Goal: Information Seeking & Learning: Learn about a topic

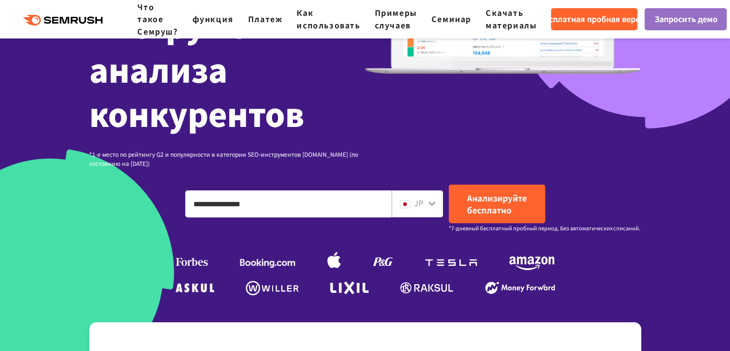
type input "**********"
click at [432, 204] on icon at bounding box center [432, 203] width 7 height 4
click at [430, 202] on icon at bounding box center [432, 203] width 8 height 8
click at [421, 204] on font "JP" at bounding box center [418, 203] width 9 height 12
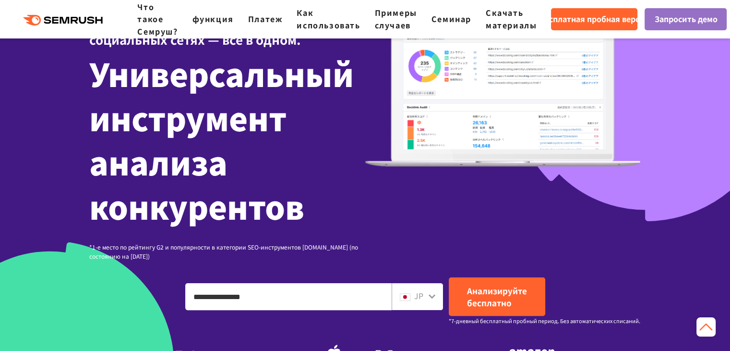
scroll to position [144, 0]
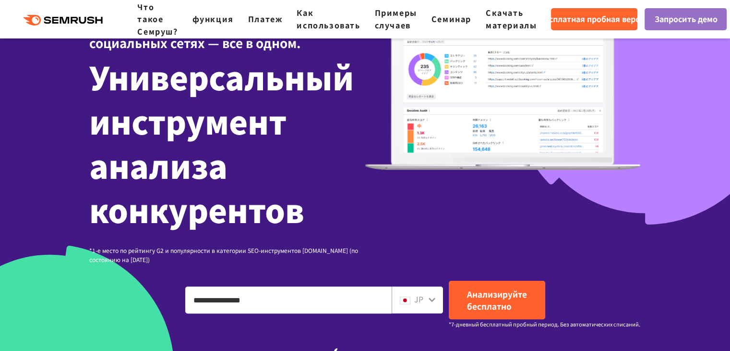
click at [419, 294] on font "JP" at bounding box center [418, 299] width 9 height 12
click at [422, 301] on font "JP" at bounding box center [418, 299] width 9 height 12
click at [418, 302] on font "JP" at bounding box center [418, 299] width 9 height 12
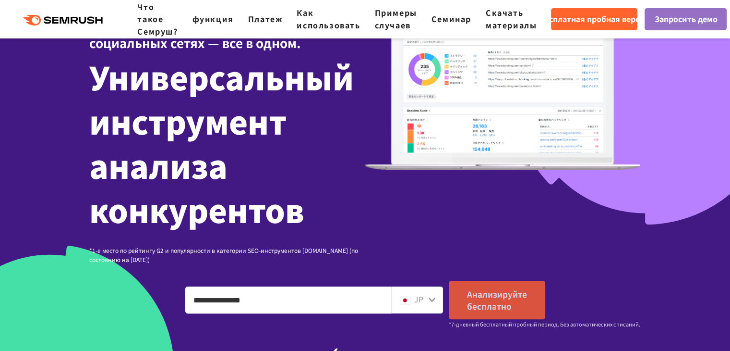
click at [494, 295] on font "Анализируйте бесплатно" at bounding box center [497, 300] width 60 height 24
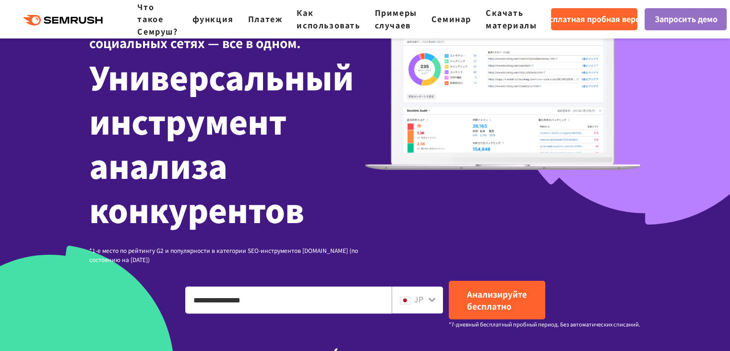
click at [427, 298] on div "JP" at bounding box center [415, 299] width 31 height 12
click at [430, 301] on icon at bounding box center [432, 299] width 8 height 8
click at [414, 300] on div "JP" at bounding box center [415, 299] width 31 height 12
click at [427, 299] on div "JP" at bounding box center [415, 299] width 31 height 12
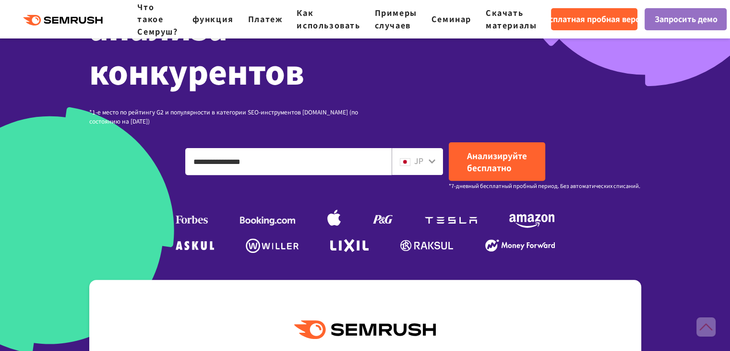
scroll to position [288, 0]
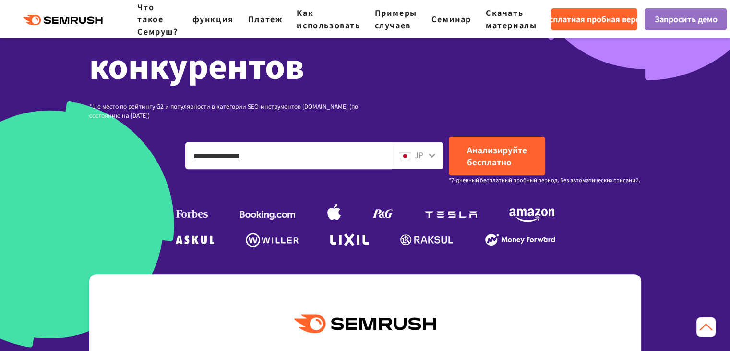
click at [436, 152] on icon at bounding box center [432, 155] width 8 height 8
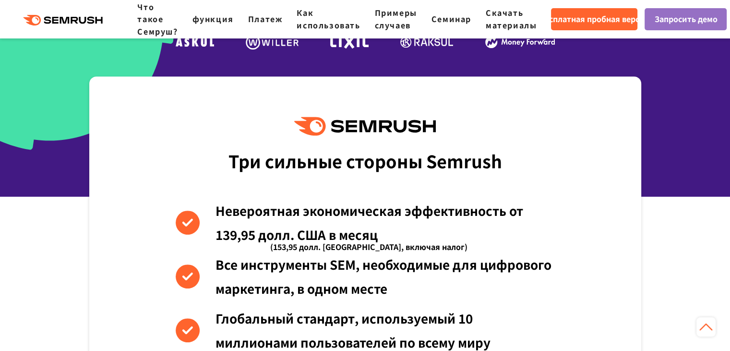
scroll to position [384, 0]
